Goal: Task Accomplishment & Management: Use online tool/utility

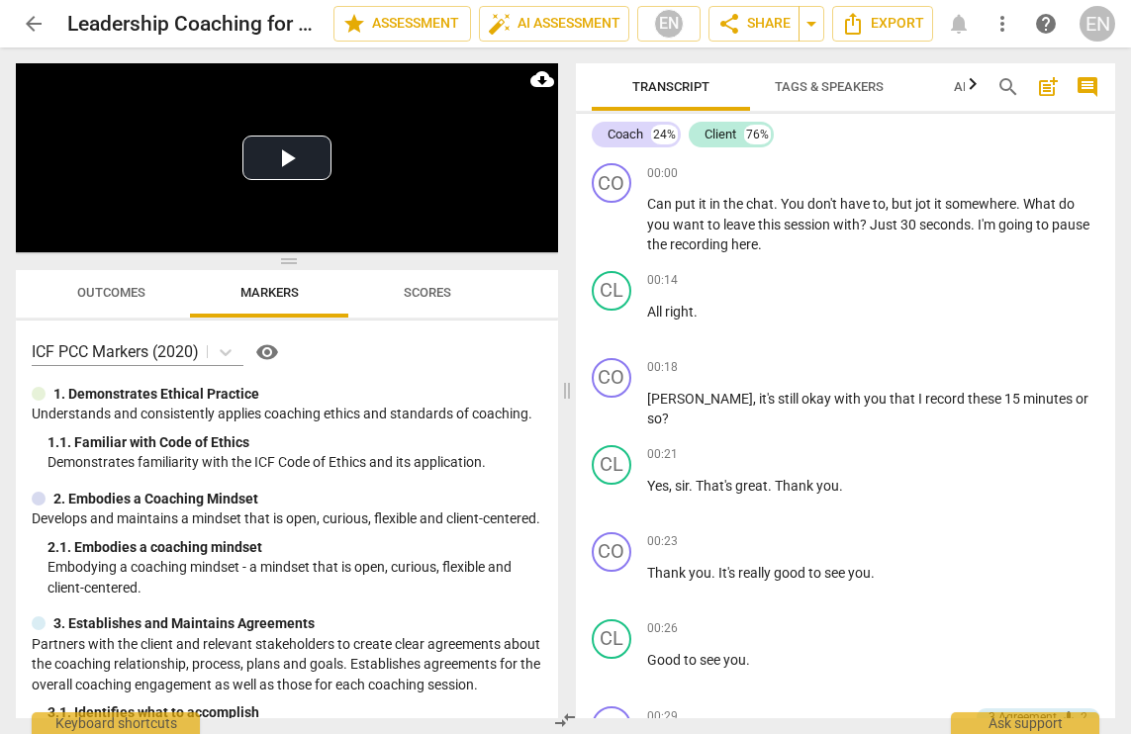
scroll to position [1219, 0]
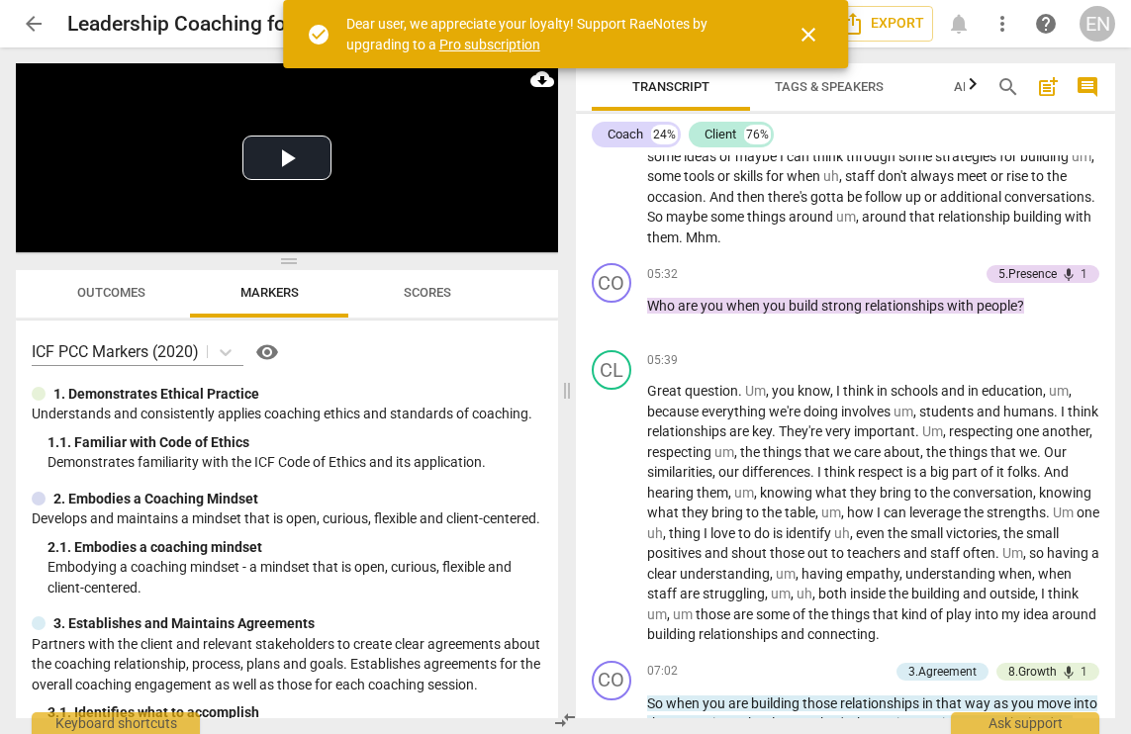
scroll to position [2375, 0]
